Goal: Information Seeking & Learning: Compare options

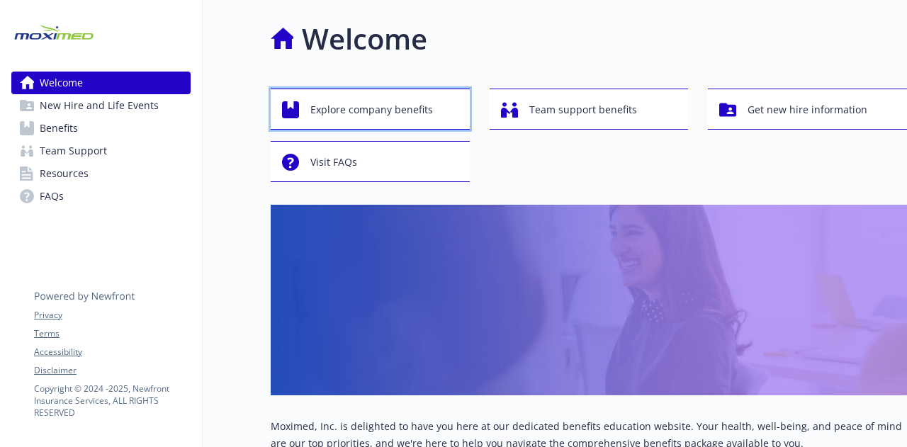
click at [391, 96] on span "Explore company benefits" at bounding box center [372, 109] width 123 height 27
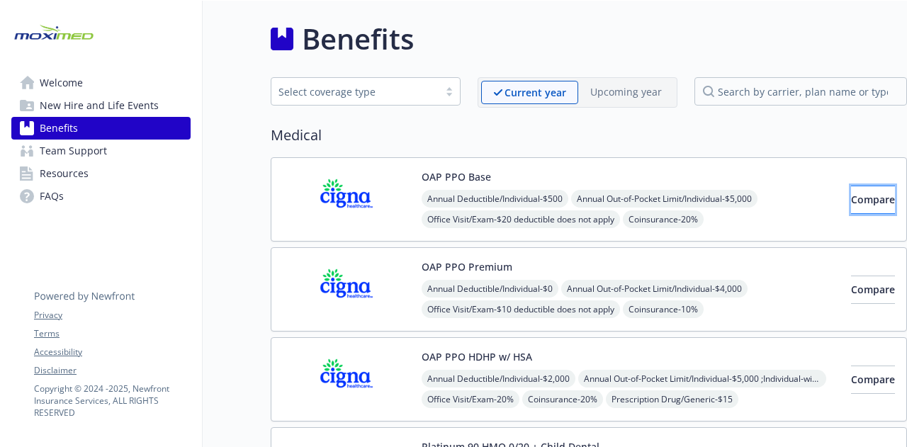
click at [851, 203] on span "Compare" at bounding box center [873, 199] width 44 height 13
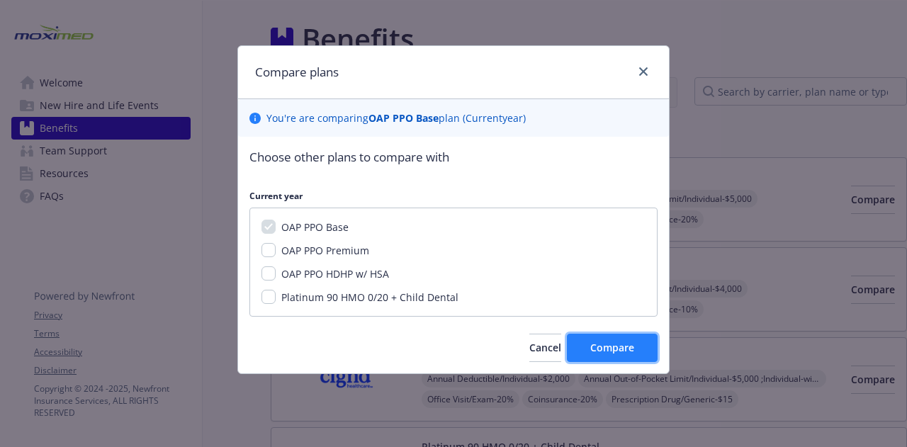
click at [625, 342] on span "Compare" at bounding box center [613, 347] width 44 height 13
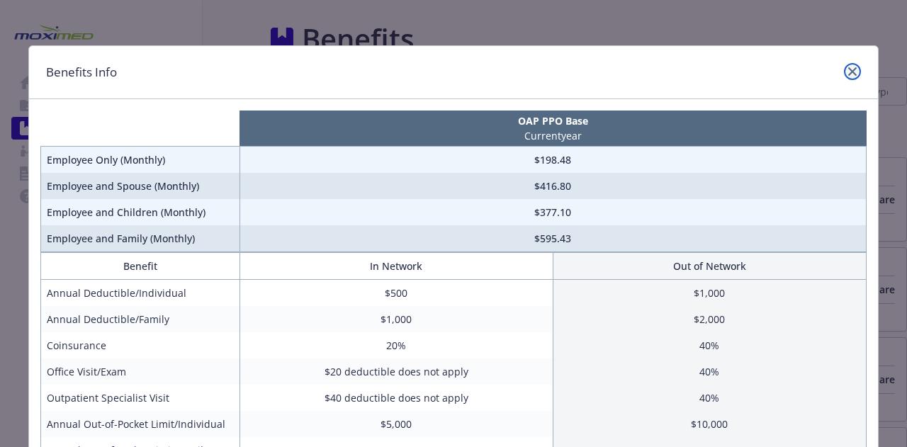
click at [845, 64] on link "close" at bounding box center [852, 71] width 17 height 17
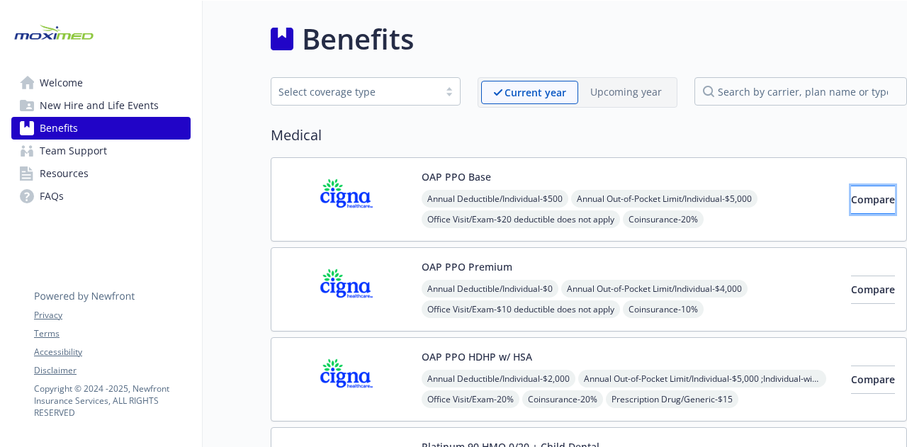
click at [851, 195] on span "Compare" at bounding box center [873, 199] width 44 height 13
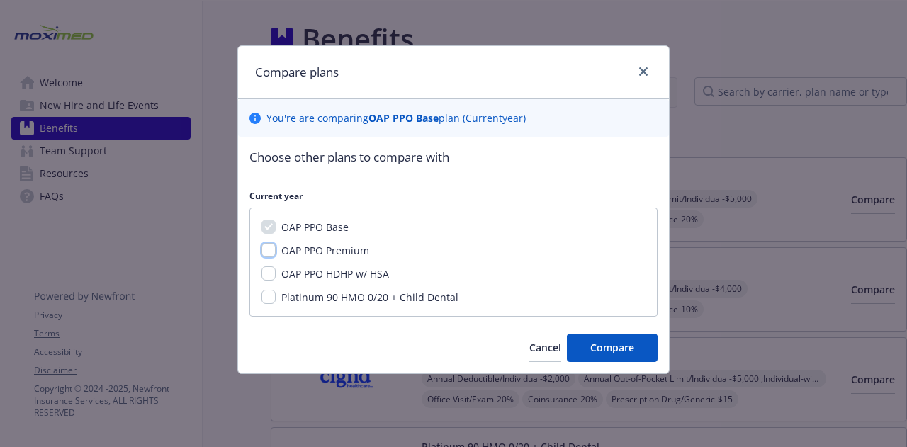
click at [264, 250] on input "OAP PPO Premium" at bounding box center [269, 250] width 14 height 14
checkbox input "true"
click at [263, 273] on input "OAP PPO HDHP w/ HSA" at bounding box center [269, 274] width 14 height 14
checkbox input "true"
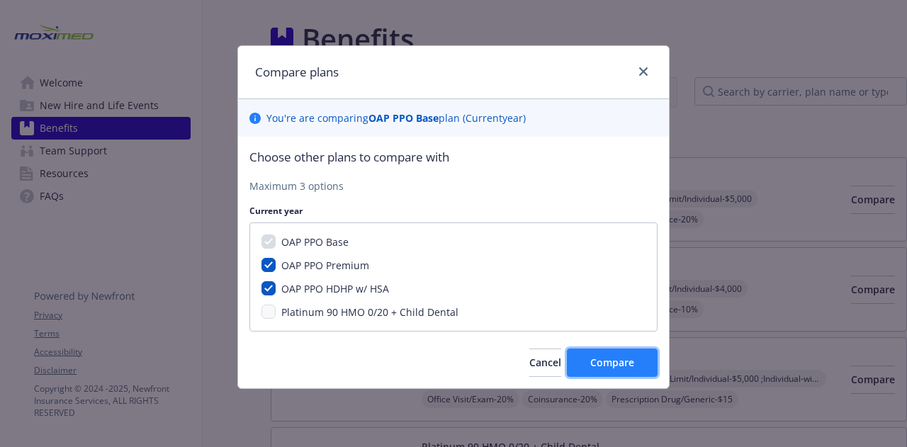
click at [614, 356] on span "Compare" at bounding box center [613, 362] width 44 height 13
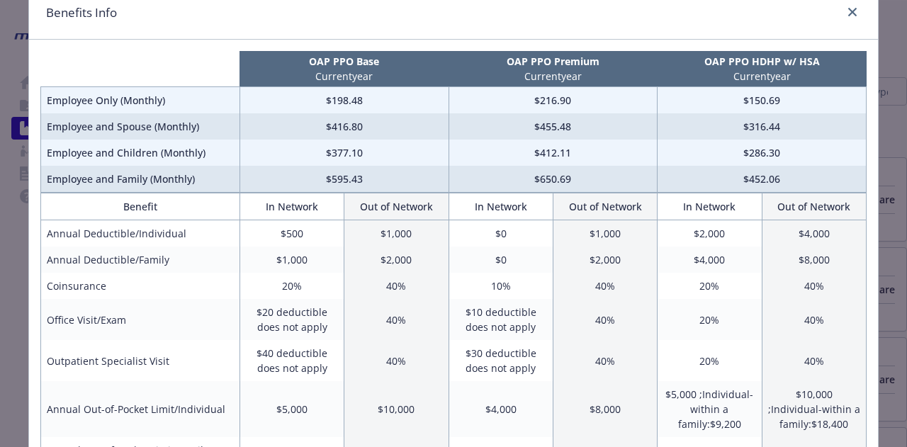
scroll to position [63, 0]
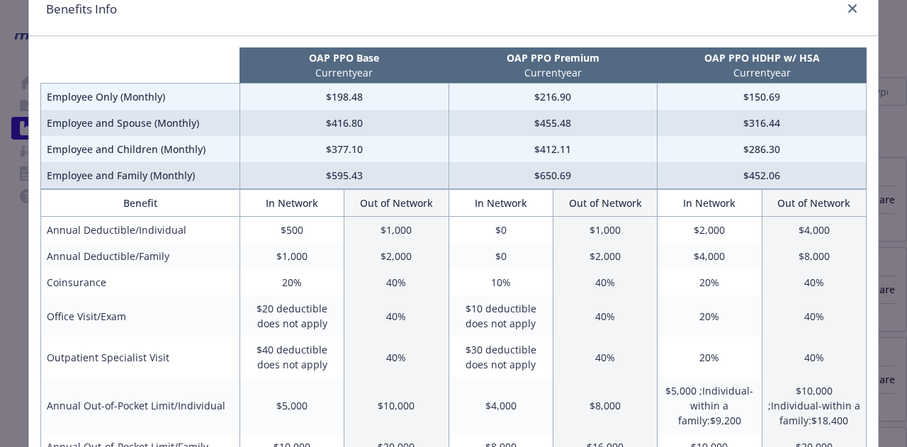
click at [856, 316] on td "40%" at bounding box center [814, 316] width 104 height 41
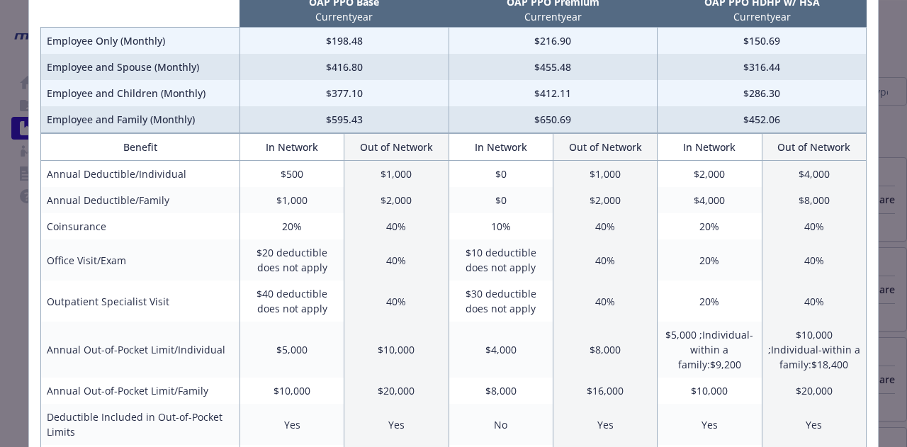
scroll to position [119, 0]
click at [852, 276] on td "40%" at bounding box center [814, 260] width 104 height 41
click at [846, 304] on td "40%" at bounding box center [814, 301] width 104 height 41
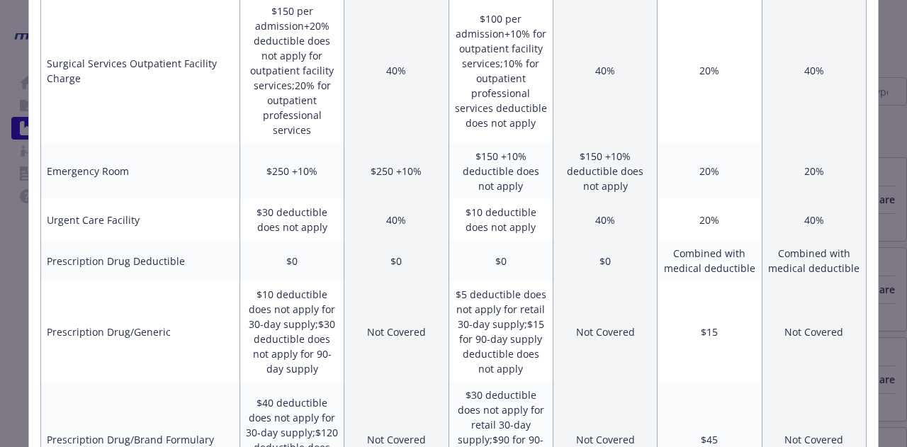
scroll to position [653, 0]
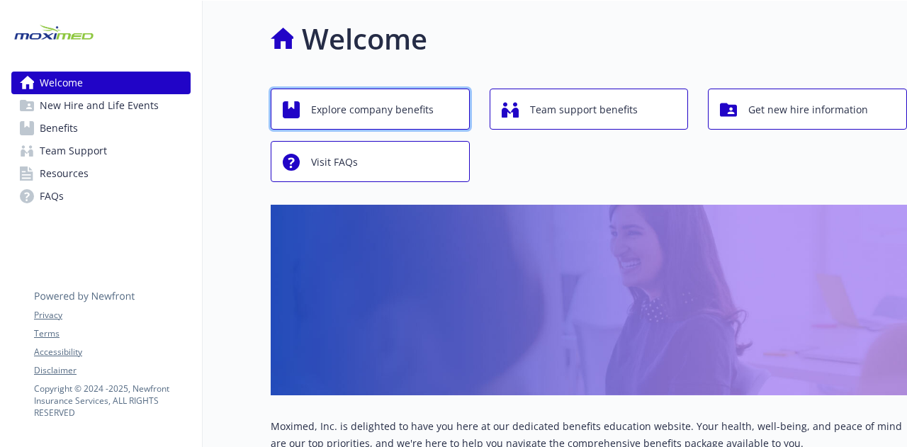
click at [425, 108] on span "Explore company benefits" at bounding box center [372, 109] width 123 height 27
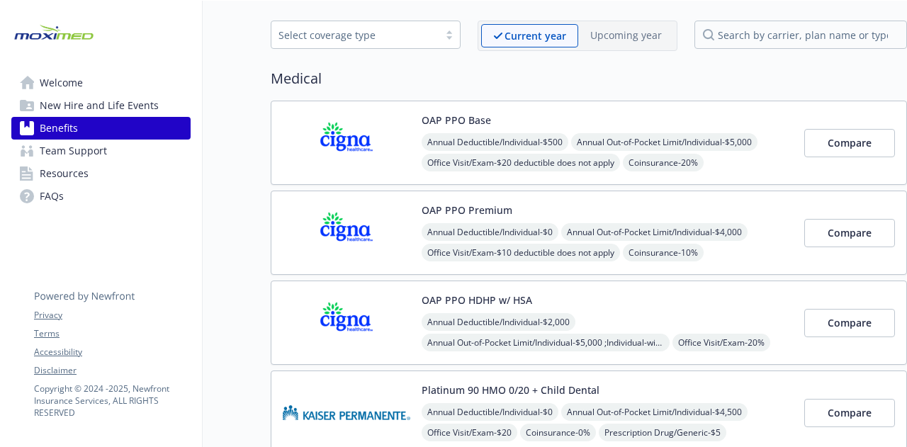
scroll to position [96, 0]
